Goal: Information Seeking & Learning: Learn about a topic

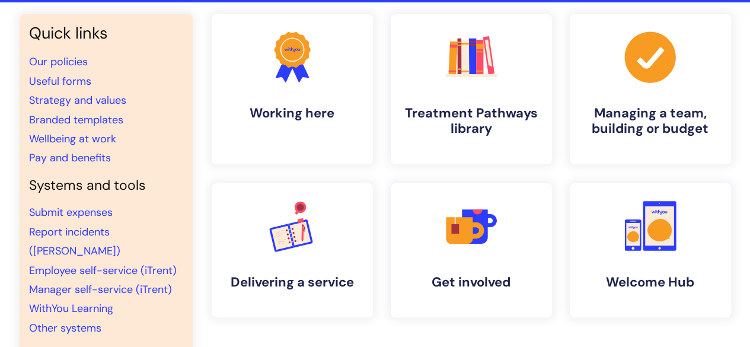
scroll to position [84, 0]
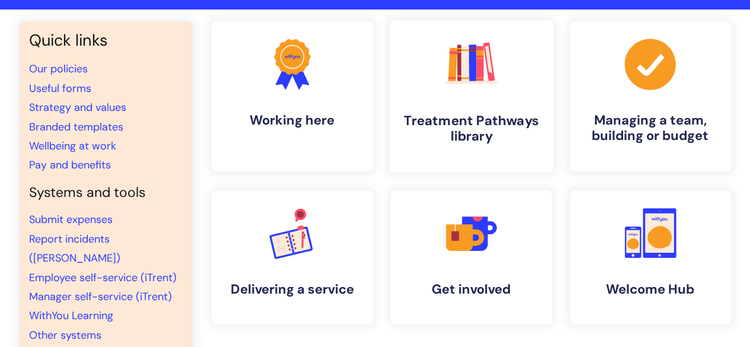
click at [486, 69] on icon ".cls-1{fill:#f89b22;}.cls-1,.cls-2,.cls-3,.cls-4,.cls-5,.cls-6,.cls-7{stroke-wi…" at bounding box center [471, 63] width 59 height 59
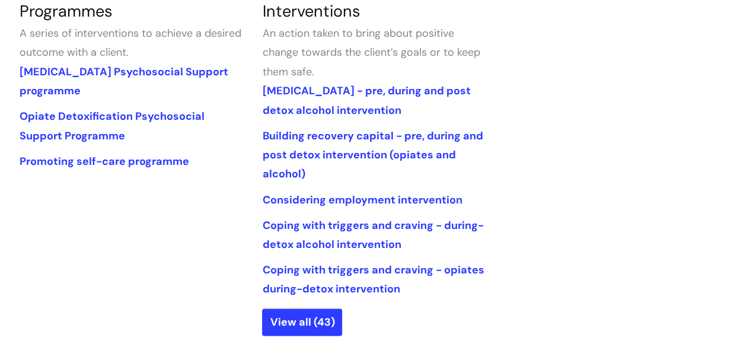
scroll to position [581, 0]
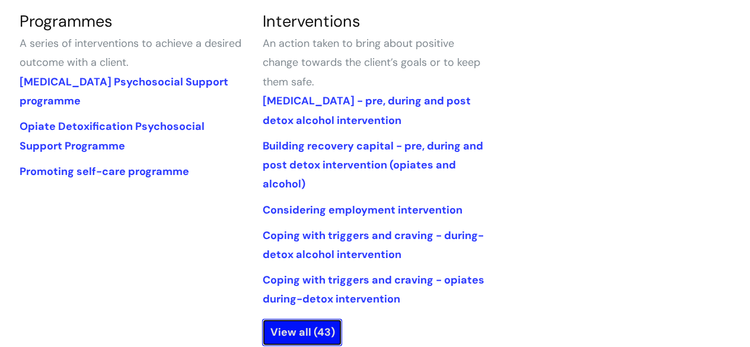
click at [320, 326] on link "View all (43)" at bounding box center [302, 332] width 80 height 27
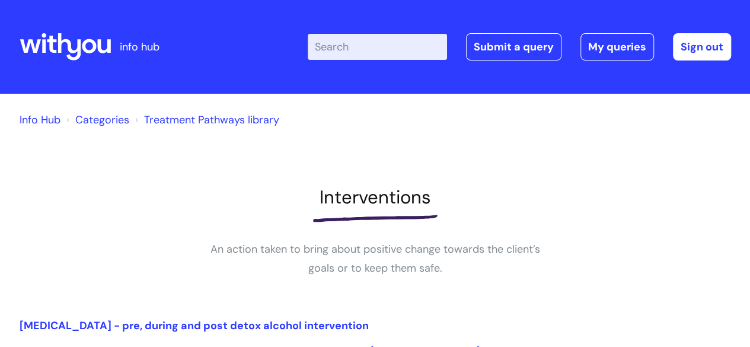
scroll to position [304, 0]
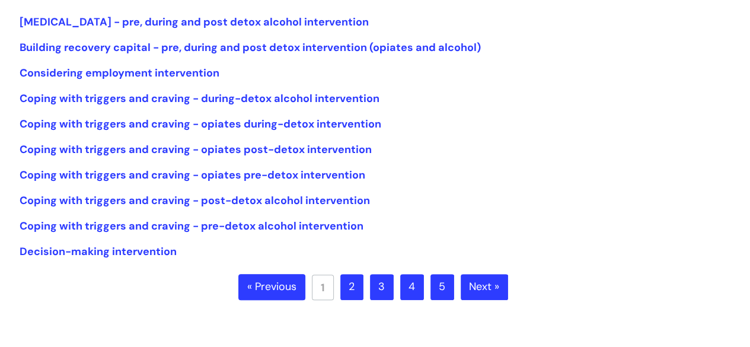
click at [352, 289] on link "2" at bounding box center [352, 287] width 23 height 26
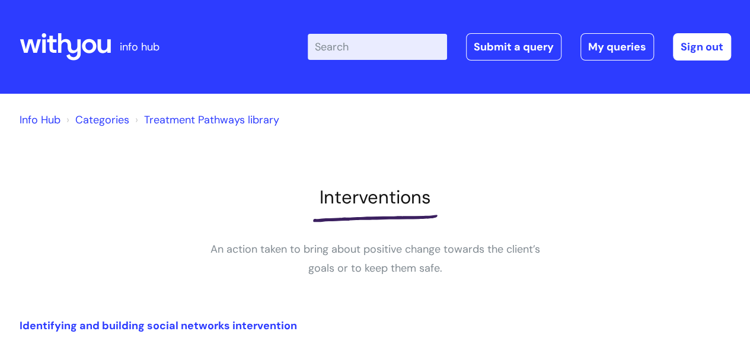
click at [101, 122] on link "Categories" at bounding box center [102, 120] width 54 height 14
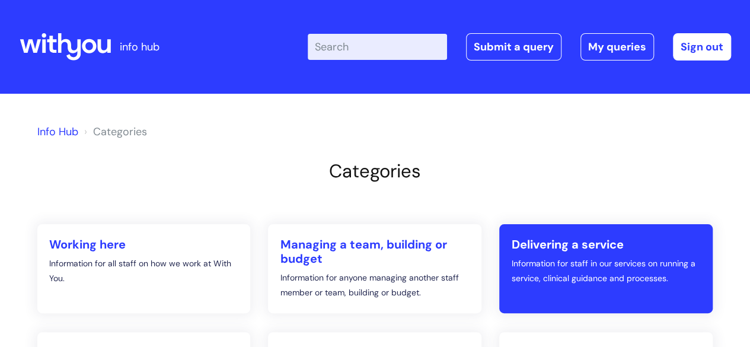
click at [541, 244] on h2 "Delivering a service" at bounding box center [606, 244] width 190 height 14
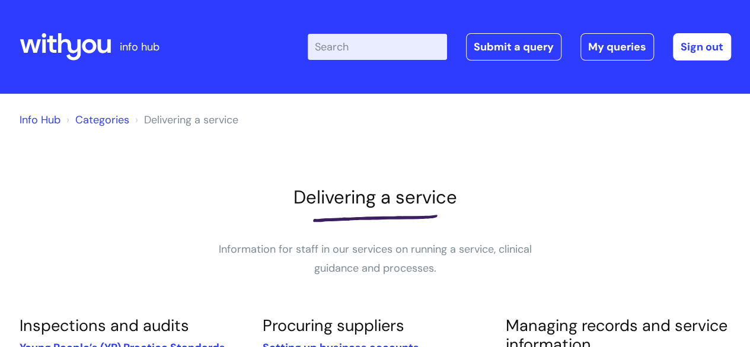
scroll to position [304, 0]
